Goal: Navigation & Orientation: Go to known website

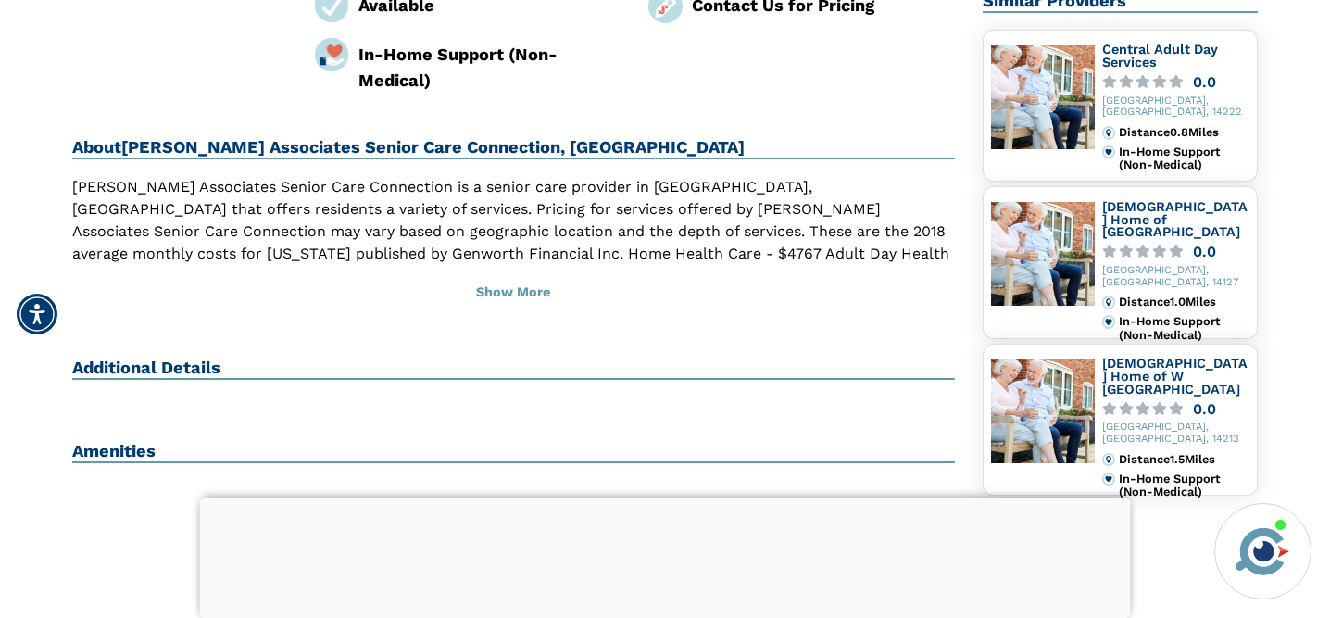
scroll to position [312, 0]
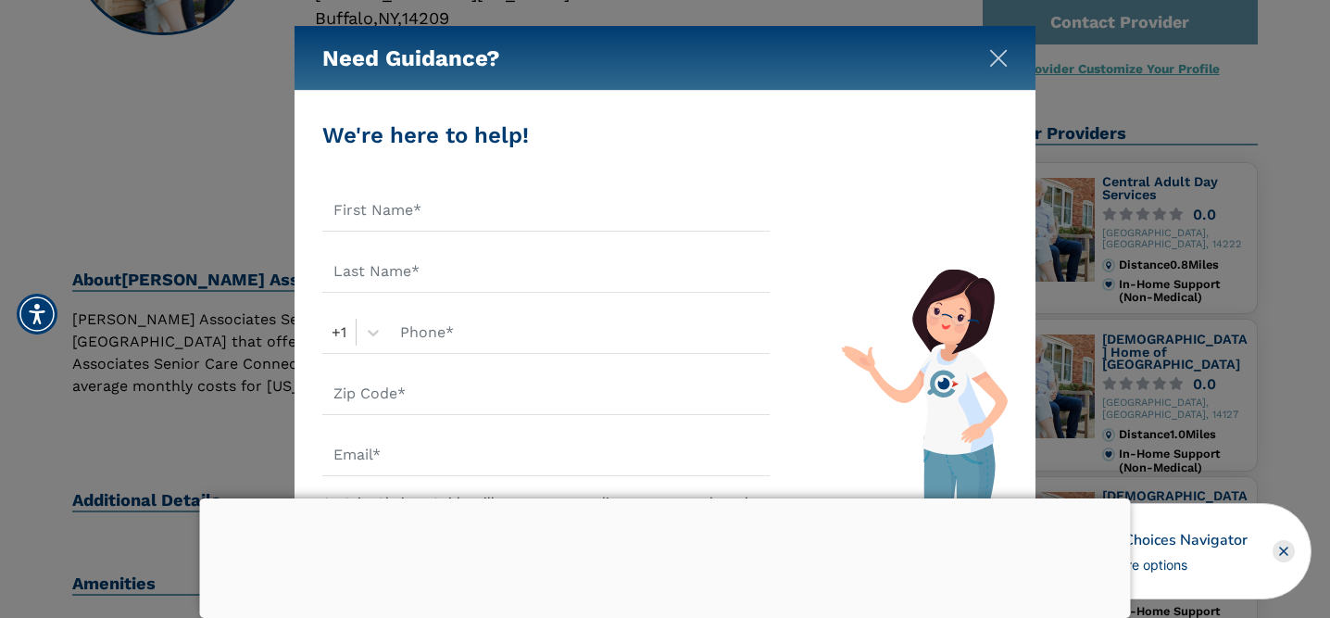
click at [996, 59] on img "Close" at bounding box center [998, 58] width 19 height 19
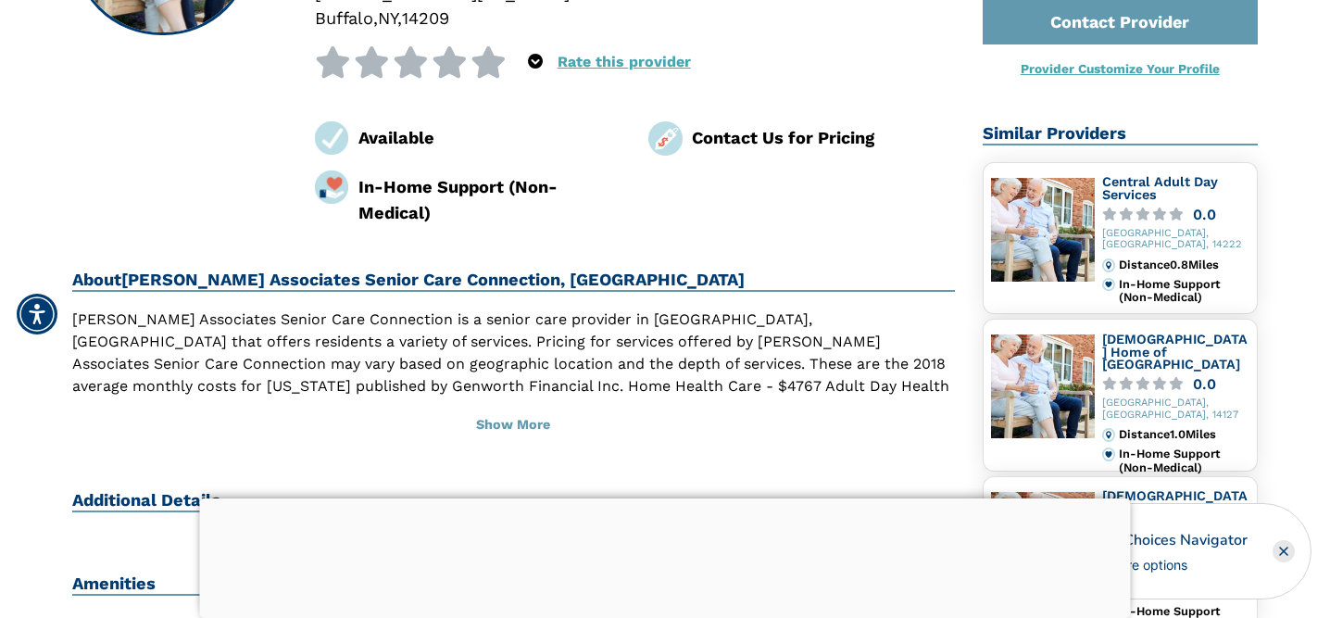
scroll to position [0, 0]
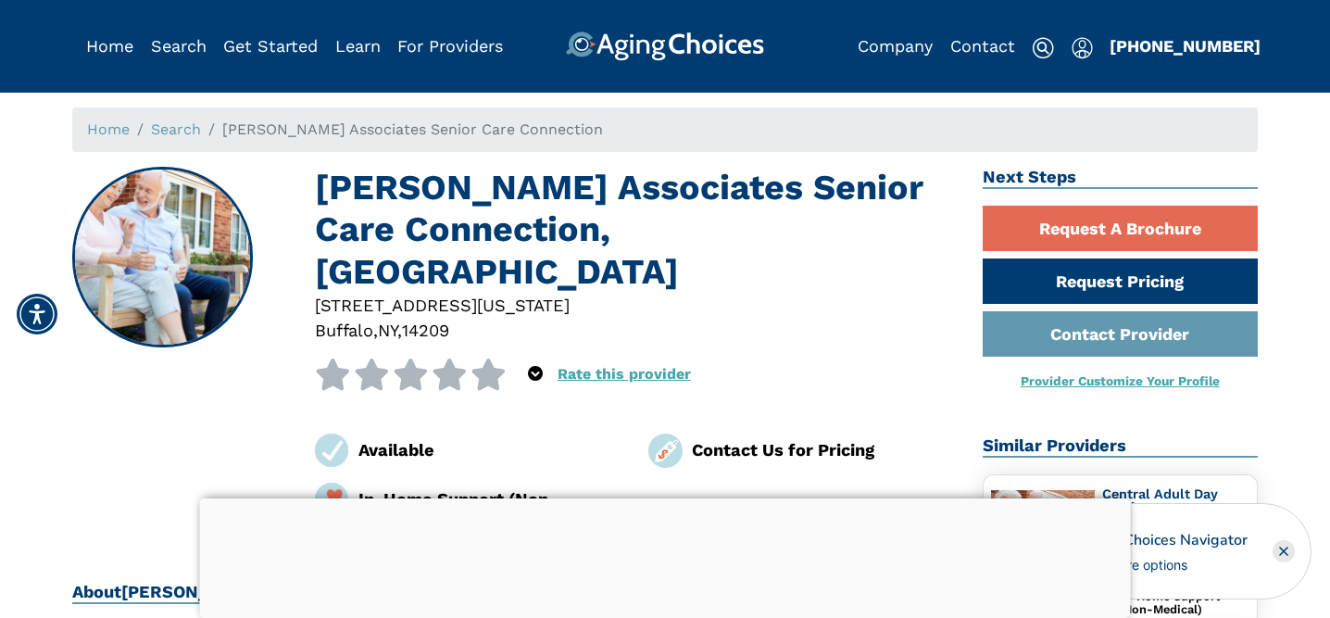
click at [595, 128] on ol "Home Search [PERSON_NAME] Associates Senior Care Connection" at bounding box center [664, 129] width 1185 height 44
click at [565, 129] on ol "Home Search Toby Laping Associates Senior Care Connection" at bounding box center [664, 129] width 1185 height 44
click at [557, 133] on span "Toby Laping Associates Senior Care Connection" at bounding box center [412, 129] width 381 height 18
click at [222, 132] on span "Toby Laping Associates Senior Care Connection" at bounding box center [412, 129] width 381 height 18
click at [105, 44] on link "Home" at bounding box center [109, 45] width 47 height 19
